Goal: Find specific page/section: Find specific page/section

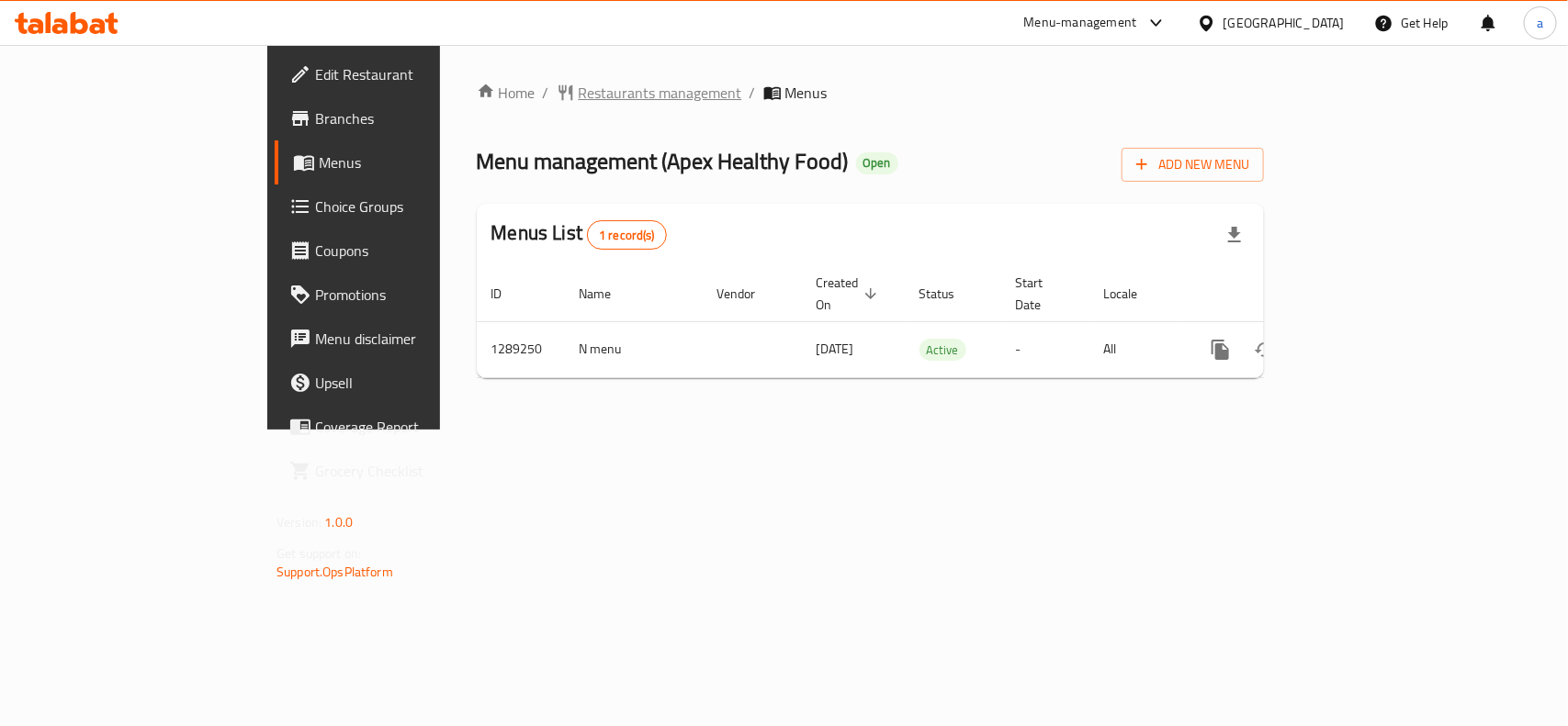
click at [579, 94] on span "Restaurants management" at bounding box center [660, 93] width 164 height 22
click at [579, 101] on span "Restaurants management" at bounding box center [660, 94] width 164 height 22
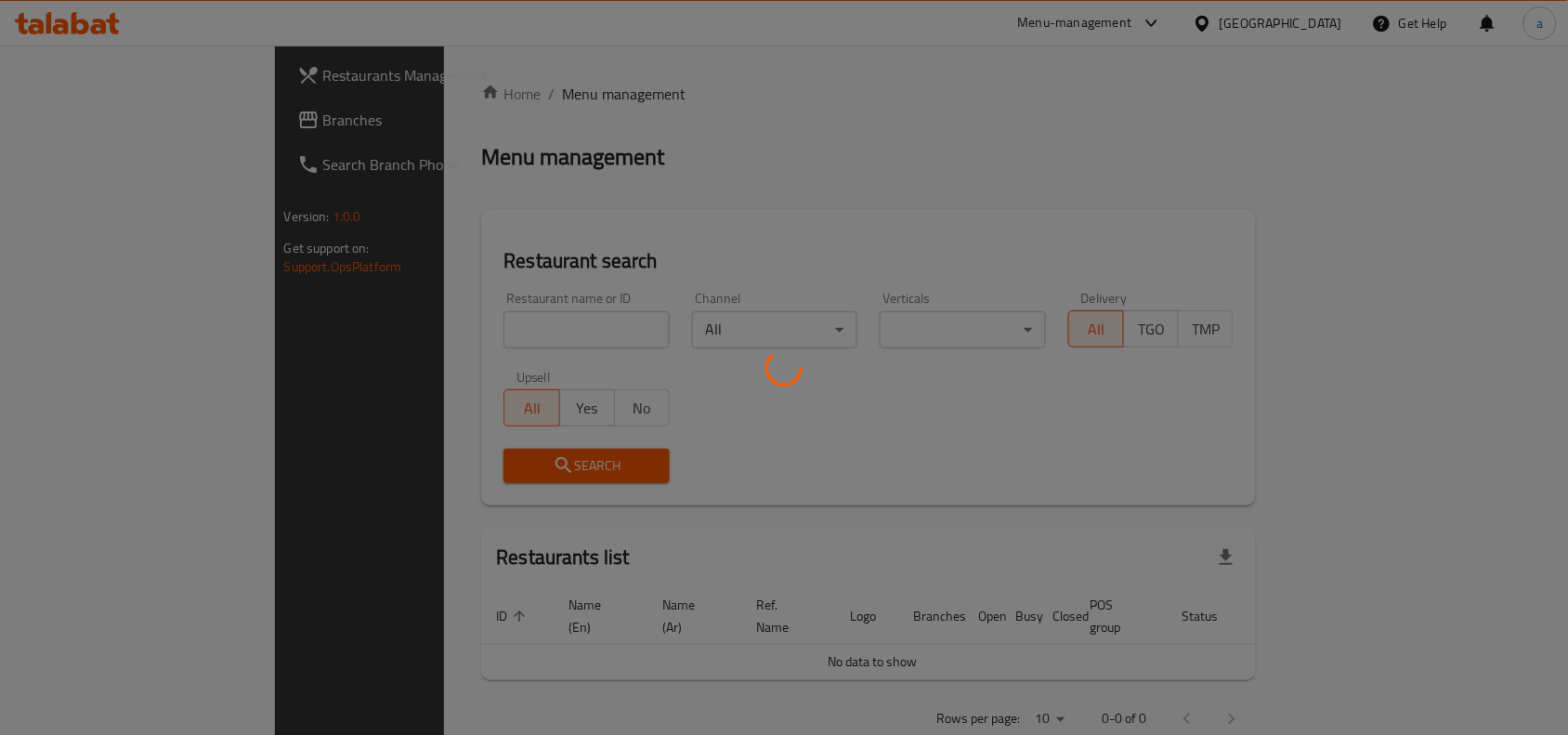
click at [411, 339] on div at bounding box center [784, 367] width 1568 height 735
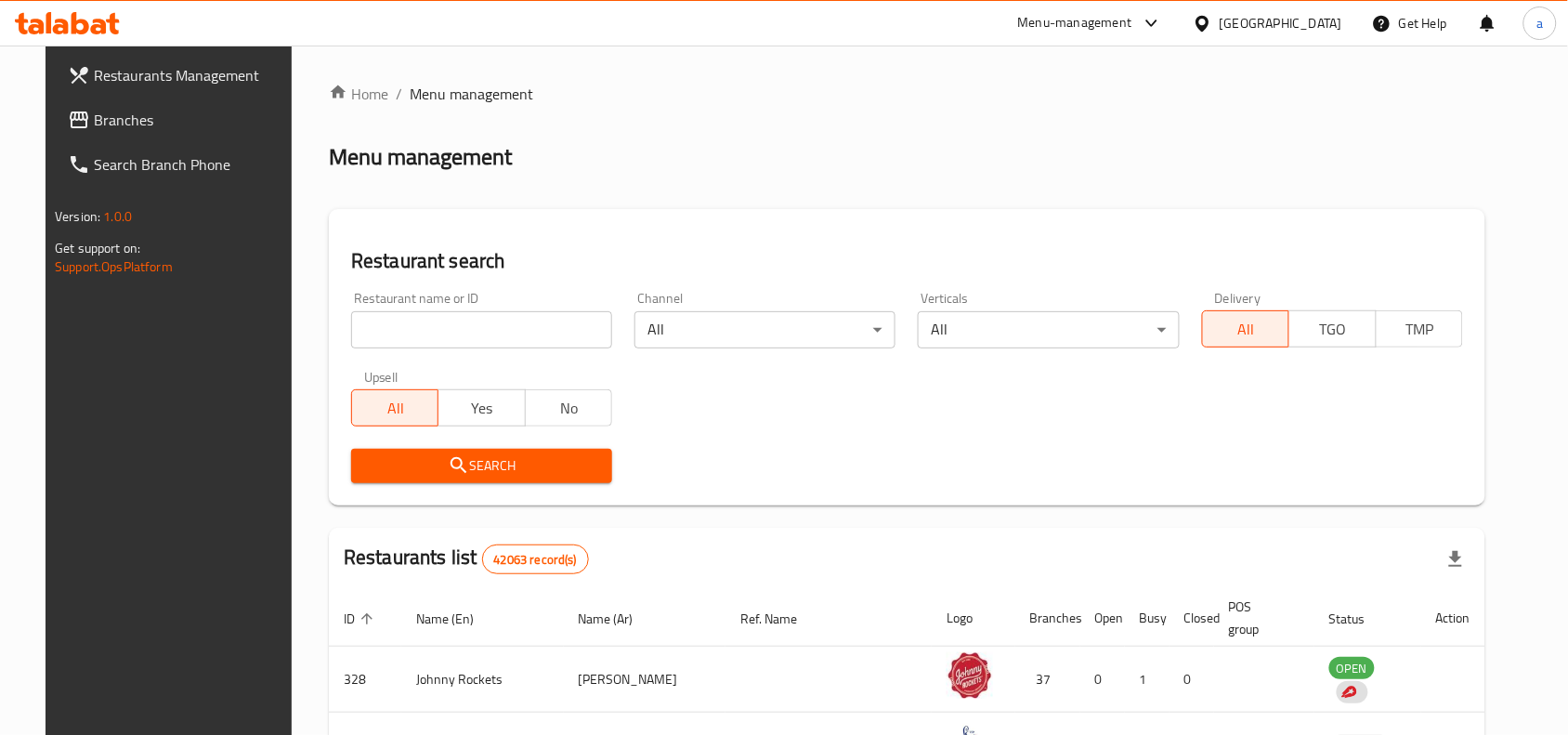
click at [411, 339] on input "search" at bounding box center [481, 329] width 261 height 37
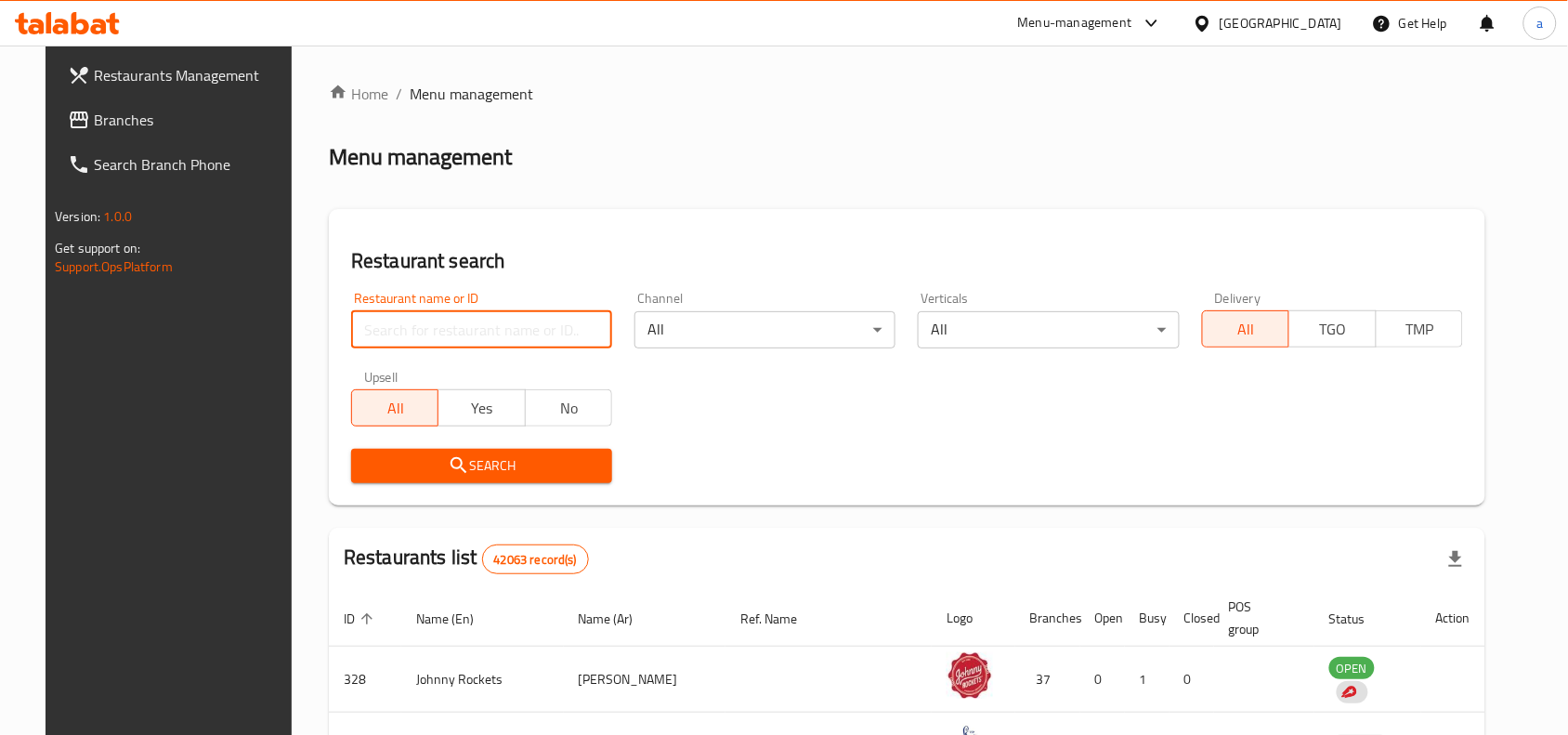
paste input "697598"
type input "697598"
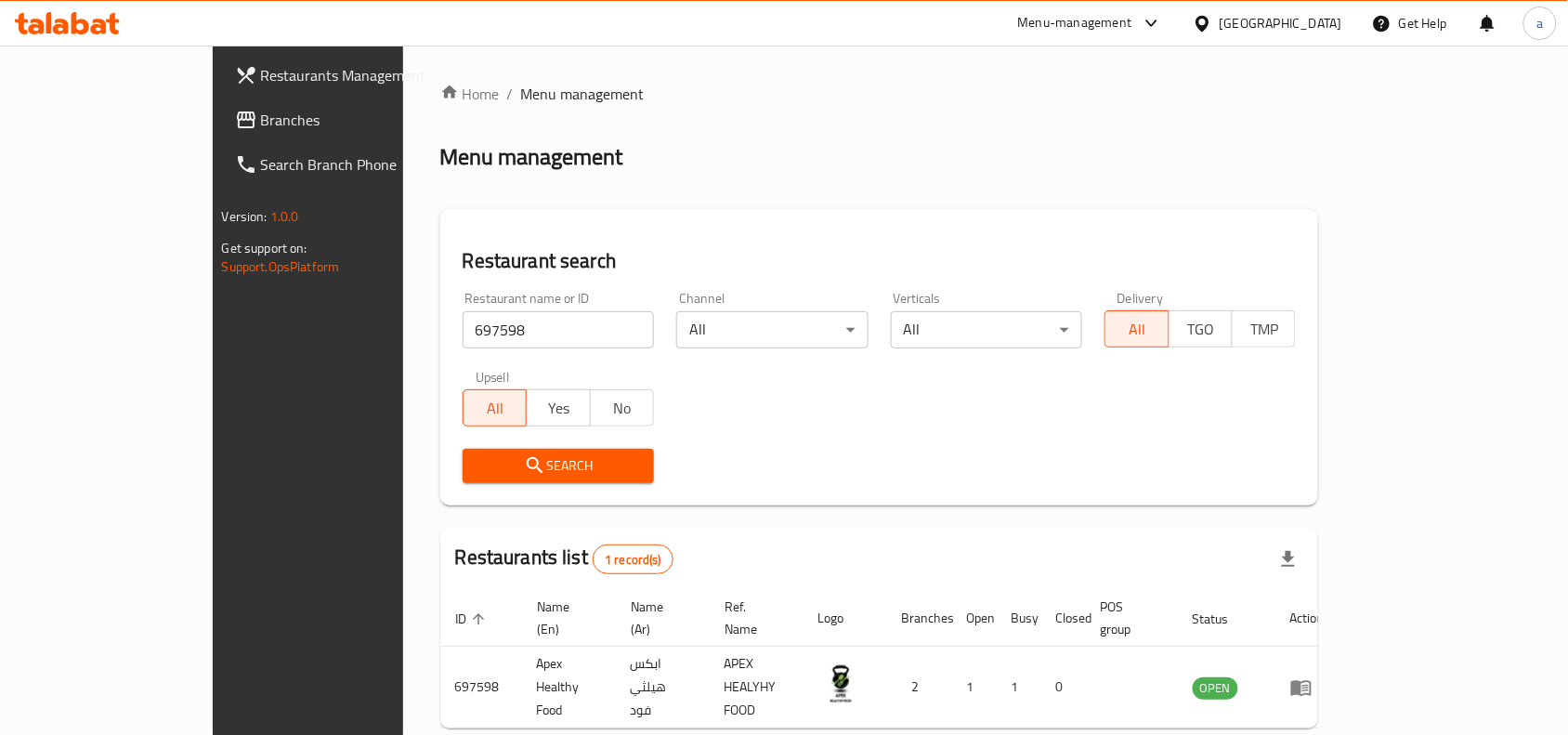
click at [851, 430] on div "Restaurant name or ID 697598 Restaurant name or ID Channel All ​ Verticals All …" at bounding box center [879, 387] width 856 height 213
click at [261, 119] on span "Branches" at bounding box center [360, 120] width 198 height 22
